Goal: Task Accomplishment & Management: Complete application form

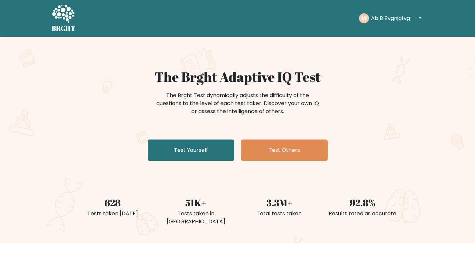
click at [198, 154] on link "Test Yourself" at bounding box center [191, 149] width 87 height 21
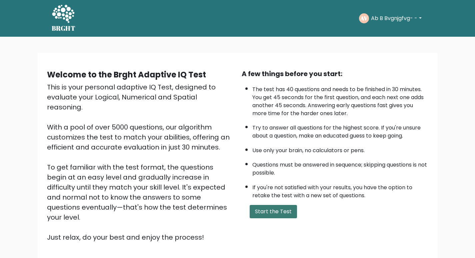
click at [277, 216] on button "Start the Test" at bounding box center [273, 211] width 47 height 13
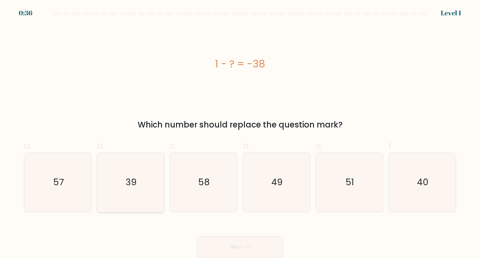
click at [144, 186] on icon "39" at bounding box center [130, 182] width 59 height 59
click at [240, 133] on input "b. 39" at bounding box center [240, 131] width 0 height 4
radio input "true"
click at [230, 248] on button "Next" at bounding box center [240, 246] width 87 height 21
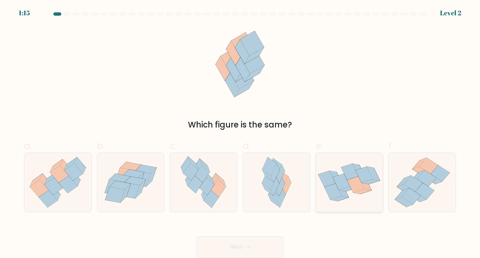
click at [329, 175] on icon at bounding box center [326, 179] width 17 height 16
click at [240, 133] on input "e." at bounding box center [240, 131] width 0 height 4
radio input "true"
click at [250, 247] on icon at bounding box center [246, 247] width 9 height 4
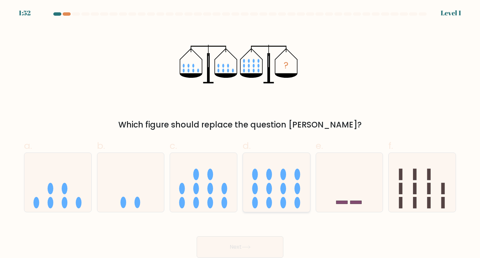
click at [269, 192] on ellipse at bounding box center [269, 188] width 6 height 11
click at [240, 133] on input "d." at bounding box center [240, 131] width 0 height 4
radio input "true"
click at [241, 243] on button "Next" at bounding box center [240, 246] width 87 height 21
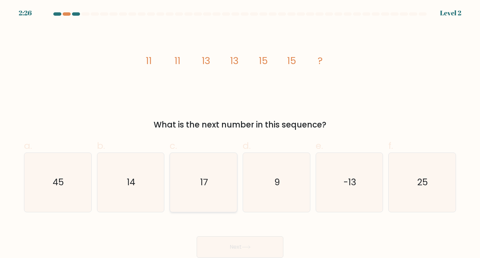
click at [215, 168] on icon "17" at bounding box center [203, 182] width 59 height 59
click at [240, 133] on input "c. 17" at bounding box center [240, 131] width 0 height 4
radio input "true"
drag, startPoint x: 228, startPoint y: 243, endPoint x: 229, endPoint y: 260, distance: 16.4
click at [229, 257] on html "2:25 Level 2" at bounding box center [240, 129] width 480 height 258
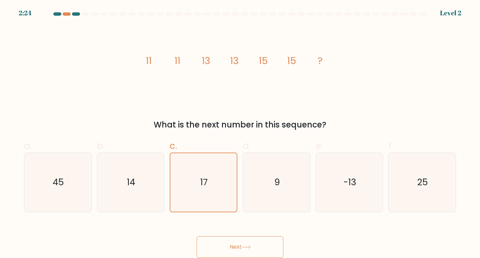
click at [227, 242] on button "Next" at bounding box center [240, 246] width 87 height 21
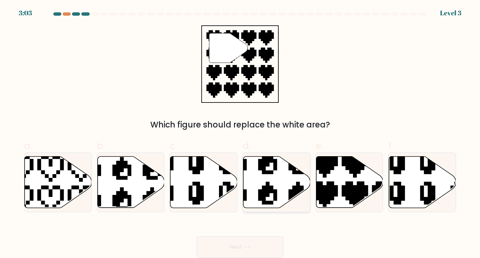
drag, startPoint x: 273, startPoint y: 188, endPoint x: 285, endPoint y: 170, distance: 21.6
click at [285, 170] on icon at bounding box center [276, 182] width 67 height 52
click at [240, 133] on input "d." at bounding box center [240, 131] width 0 height 4
radio input "true"
drag, startPoint x: 285, startPoint y: 186, endPoint x: 273, endPoint y: 161, distance: 28.0
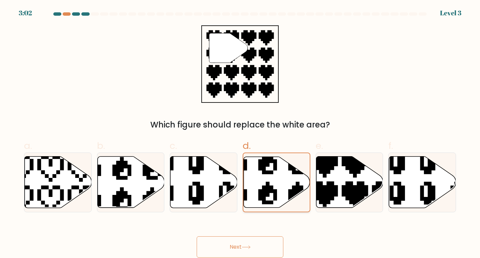
click at [273, 161] on icon at bounding box center [276, 182] width 66 height 52
click at [240, 133] on input "d." at bounding box center [240, 131] width 0 height 4
click at [230, 182] on icon at bounding box center [181, 208] width 106 height 114
click at [240, 133] on input "c." at bounding box center [240, 131] width 0 height 4
radio input "true"
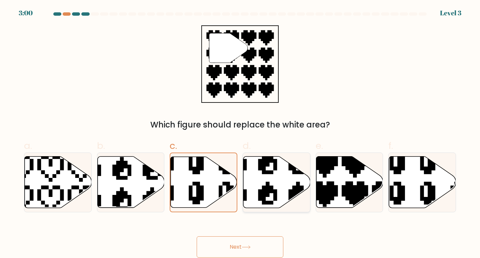
click at [260, 180] on icon at bounding box center [276, 181] width 67 height 51
click at [240, 133] on input "d." at bounding box center [240, 131] width 0 height 4
radio input "true"
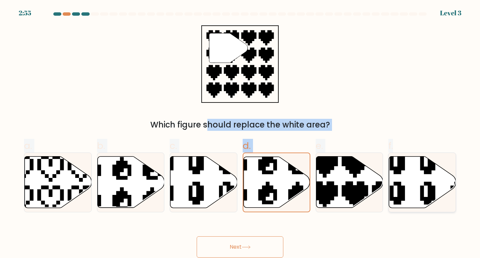
drag, startPoint x: 231, startPoint y: 37, endPoint x: 423, endPoint y: 191, distance: 246.3
click at [423, 191] on form "a." at bounding box center [240, 134] width 480 height 245
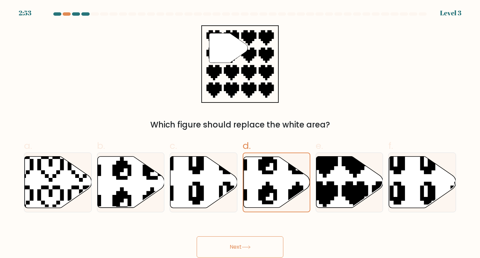
click at [158, 90] on div "" Which figure should replace the white area?" at bounding box center [240, 77] width 440 height 105
click at [222, 252] on button "Next" at bounding box center [240, 246] width 87 height 21
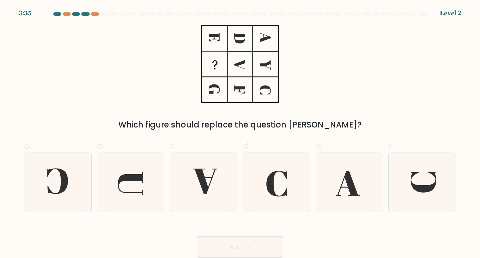
click at [231, 249] on button "Next" at bounding box center [240, 246] width 87 height 21
click at [152, 194] on icon at bounding box center [130, 182] width 59 height 59
click at [240, 133] on input "b." at bounding box center [240, 131] width 0 height 4
radio input "true"
click at [249, 243] on button "Next" at bounding box center [240, 246] width 87 height 21
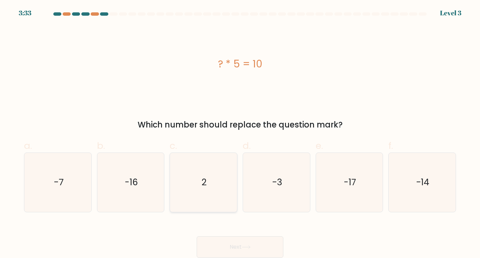
click at [213, 190] on icon "2" at bounding box center [203, 182] width 59 height 59
click at [240, 133] on input "c. 2" at bounding box center [240, 131] width 0 height 4
radio input "true"
click at [249, 247] on icon at bounding box center [246, 247] width 9 height 4
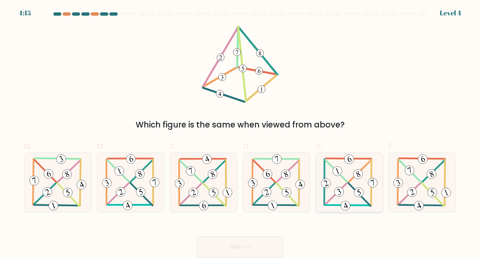
click at [335, 191] on 828 at bounding box center [339, 191] width 12 height 12
click at [240, 133] on input "e." at bounding box center [240, 131] width 0 height 4
radio input "true"
click at [272, 247] on button "Next" at bounding box center [240, 246] width 87 height 21
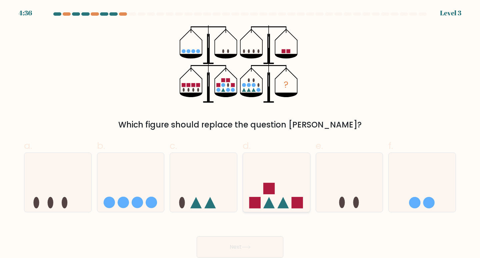
click at [276, 201] on icon at bounding box center [276, 181] width 67 height 55
click at [240, 133] on input "d." at bounding box center [240, 131] width 0 height 4
radio input "true"
click at [254, 241] on button "Next" at bounding box center [240, 246] width 87 height 21
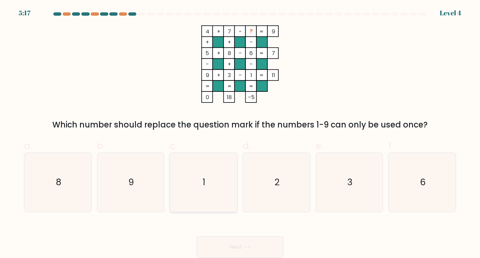
click at [185, 190] on icon "1" at bounding box center [203, 182] width 59 height 59
click at [240, 133] on input "c. 1" at bounding box center [240, 131] width 0 height 4
radio input "true"
click at [243, 241] on button "Next" at bounding box center [240, 246] width 87 height 21
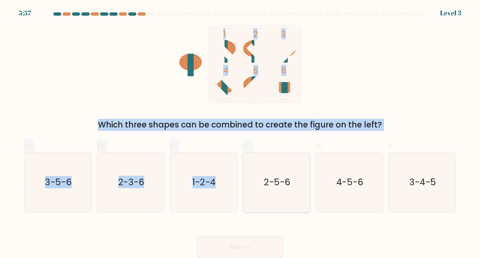
drag, startPoint x: 237, startPoint y: 64, endPoint x: 264, endPoint y: 184, distance: 122.2
click at [264, 184] on form at bounding box center [240, 134] width 480 height 245
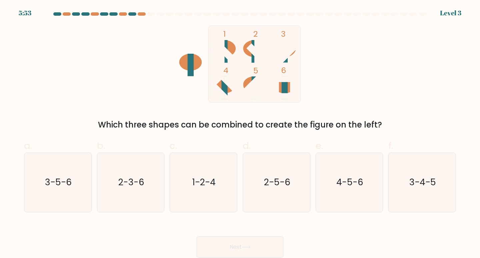
click at [135, 234] on div "Next" at bounding box center [240, 238] width 440 height 37
click at [280, 184] on text "2-5-6" at bounding box center [277, 182] width 26 height 12
click at [240, 133] on input "d. 2-5-6" at bounding box center [240, 131] width 0 height 4
radio input "true"
click at [258, 238] on button "Next" at bounding box center [240, 246] width 87 height 21
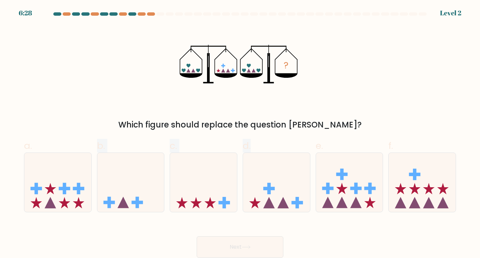
drag, startPoint x: 255, startPoint y: 206, endPoint x: 0, endPoint y: 159, distance: 259.2
click at [0, 159] on form at bounding box center [240, 134] width 480 height 245
click at [300, 165] on icon at bounding box center [276, 181] width 67 height 55
click at [240, 133] on input "d." at bounding box center [240, 131] width 0 height 4
radio input "true"
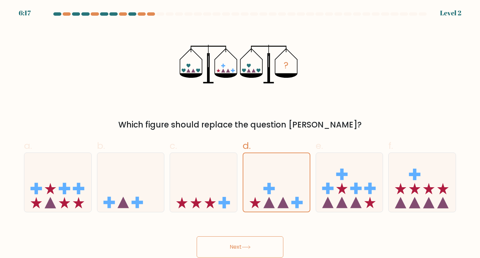
click at [250, 246] on icon at bounding box center [246, 247] width 9 height 4
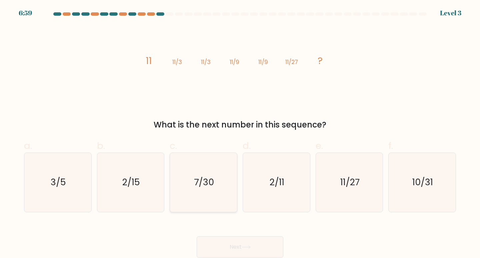
click at [215, 197] on icon "7/30" at bounding box center [203, 182] width 59 height 59
click at [240, 133] on input "c. 7/30" at bounding box center [240, 131] width 0 height 4
radio input "true"
click at [263, 245] on button "Next" at bounding box center [240, 246] width 87 height 21
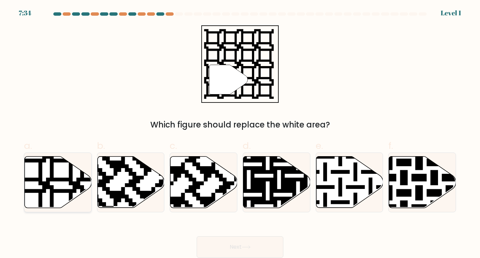
click at [47, 196] on icon at bounding box center [58, 181] width 67 height 51
click at [240, 133] on input "a." at bounding box center [240, 131] width 0 height 4
radio input "true"
click at [274, 250] on button "Next" at bounding box center [240, 246] width 87 height 21
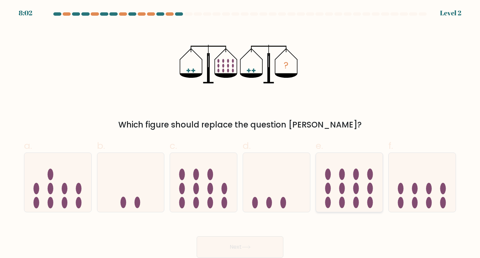
click at [338, 195] on icon at bounding box center [349, 181] width 67 height 55
click at [240, 133] on input "e." at bounding box center [240, 131] width 0 height 4
radio input "true"
click at [229, 248] on button "Next" at bounding box center [240, 246] width 87 height 21
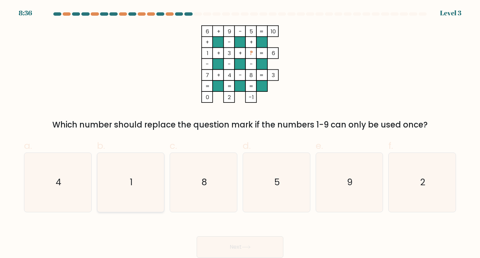
click at [139, 181] on icon "1" at bounding box center [130, 182] width 59 height 59
click at [240, 133] on input "b. 1" at bounding box center [240, 131] width 0 height 4
radio input "true"
click at [265, 241] on button "Next" at bounding box center [240, 246] width 87 height 21
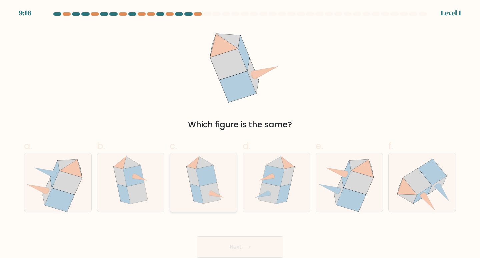
click at [194, 190] on icon at bounding box center [196, 194] width 13 height 20
click at [240, 133] on input "c." at bounding box center [240, 131] width 0 height 4
radio input "true"
click at [255, 244] on button "Next" at bounding box center [240, 246] width 87 height 21
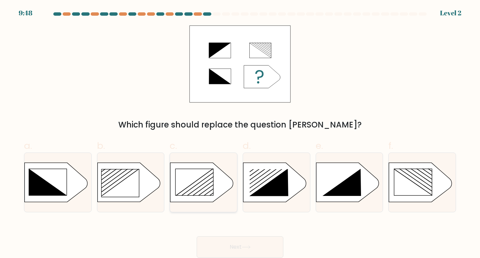
click at [203, 190] on rect at bounding box center [195, 182] width 38 height 26
click at [240, 133] on input "c." at bounding box center [240, 131] width 0 height 4
radio input "true"
click at [248, 240] on button "Next" at bounding box center [240, 246] width 87 height 21
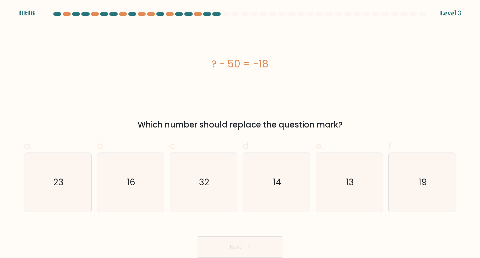
drag, startPoint x: 230, startPoint y: 67, endPoint x: 135, endPoint y: 252, distance: 208.0
click at [135, 252] on form "a." at bounding box center [240, 134] width 480 height 245
drag, startPoint x: 195, startPoint y: 124, endPoint x: 379, endPoint y: 61, distance: 194.1
click at [379, 61] on div "? - 50 = -18" at bounding box center [240, 63] width 432 height 15
click at [182, 184] on icon "32" at bounding box center [203, 182] width 59 height 59
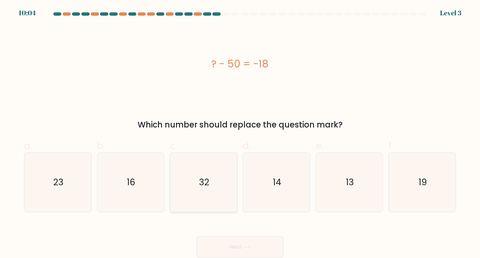
click at [240, 133] on input "c. 32" at bounding box center [240, 131] width 0 height 4
radio input "true"
click at [275, 245] on button "Next" at bounding box center [240, 246] width 87 height 21
click at [217, 249] on button "Next" at bounding box center [240, 246] width 87 height 21
click at [222, 246] on button "Next" at bounding box center [240, 246] width 87 height 21
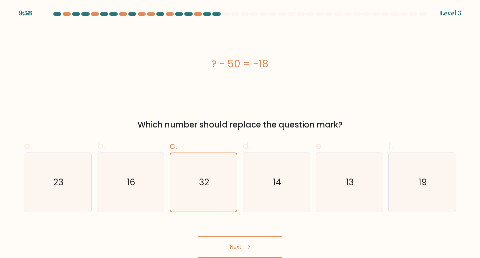
click at [222, 246] on button "Next" at bounding box center [240, 246] width 87 height 21
click at [187, 195] on icon "32" at bounding box center [203, 182] width 58 height 58
click at [240, 133] on input "c. 32" at bounding box center [240, 131] width 0 height 4
click at [260, 181] on icon "14" at bounding box center [276, 182] width 59 height 59
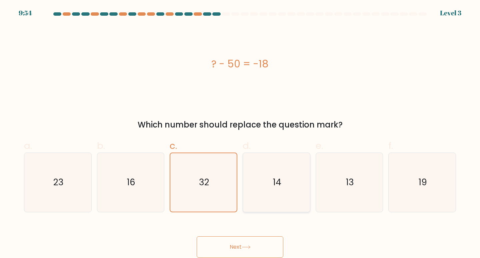
click at [240, 133] on input "d. 14" at bounding box center [240, 131] width 0 height 4
radio input "true"
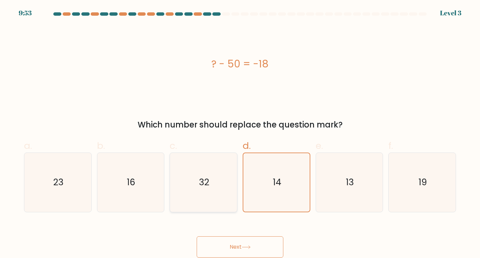
click at [215, 192] on icon "32" at bounding box center [203, 182] width 59 height 59
click at [240, 133] on input "c. 32" at bounding box center [240, 131] width 0 height 4
radio input "true"
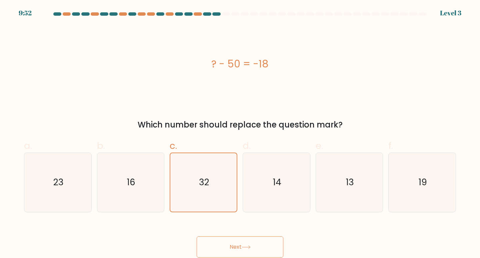
click at [226, 249] on button "Next" at bounding box center [240, 246] width 87 height 21
click at [227, 248] on button "Next" at bounding box center [240, 246] width 87 height 21
click at [228, 247] on button "Next" at bounding box center [240, 246] width 87 height 21
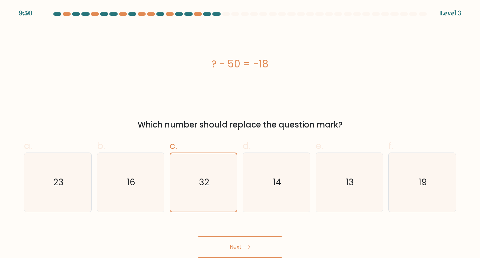
drag, startPoint x: 233, startPoint y: 244, endPoint x: 238, endPoint y: 243, distance: 4.8
click at [236, 244] on button "Next" at bounding box center [240, 246] width 87 height 21
click at [238, 243] on button "Next" at bounding box center [240, 246] width 87 height 21
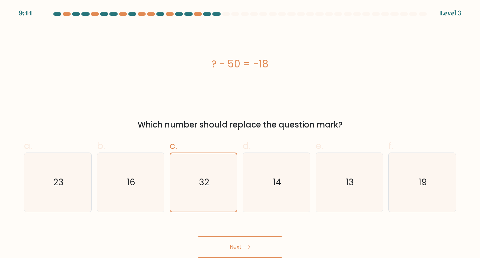
click at [251, 247] on icon at bounding box center [246, 247] width 9 height 4
click at [250, 247] on icon at bounding box center [246, 246] width 8 height 3
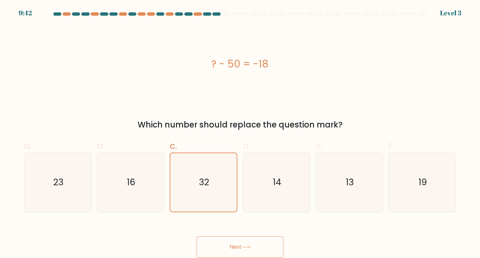
click at [250, 247] on icon at bounding box center [246, 246] width 8 height 3
